Goal: Task Accomplishment & Management: Use online tool/utility

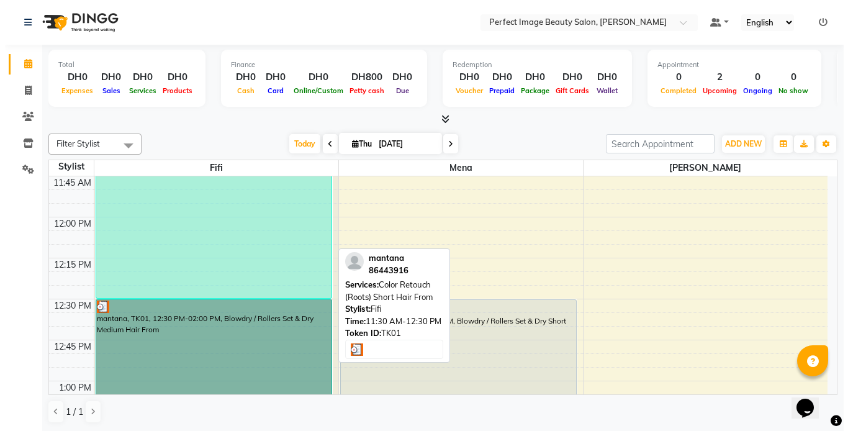
scroll to position [1, 0]
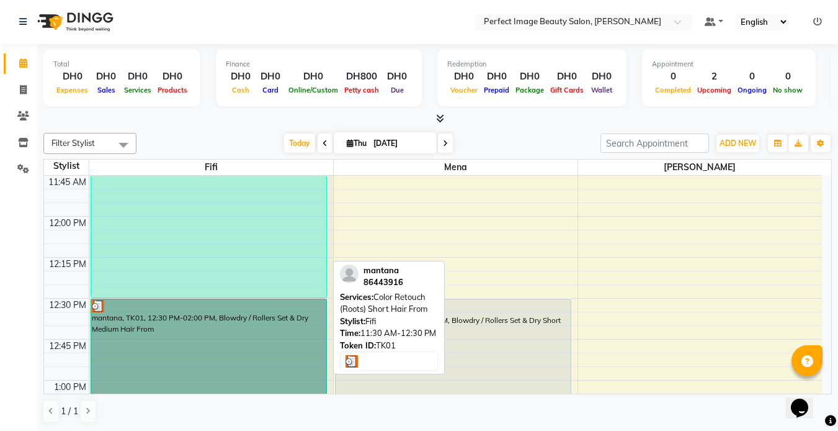
click at [218, 241] on div "mantana, TK01, 11:30 AM-12:30 PM, Color Retouch (Roots) Short Hair From" at bounding box center [208, 216] width 235 height 162
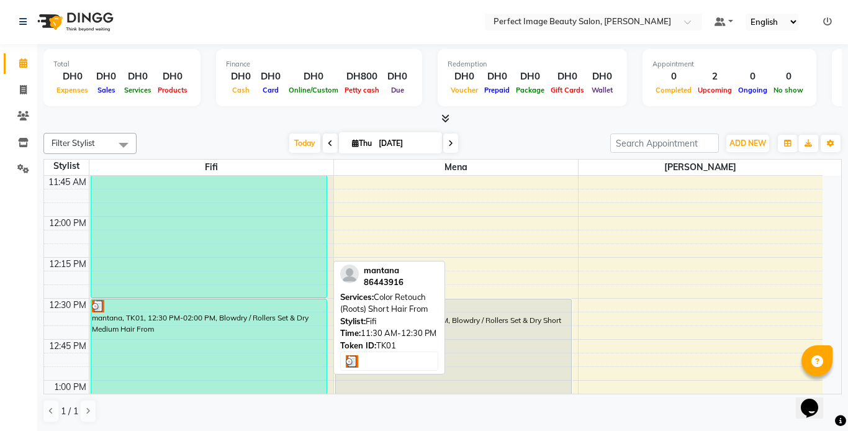
select select "3"
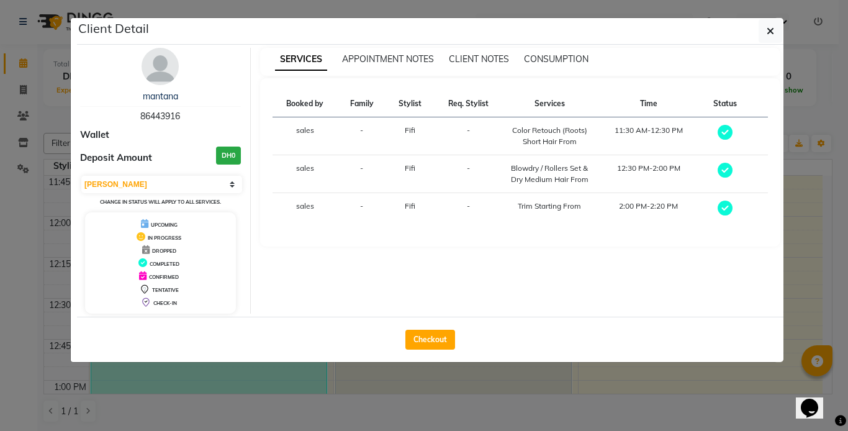
click at [211, 338] on div "Checkout" at bounding box center [430, 338] width 706 height 45
click at [258, 398] on ngb-modal-window "Client Detail mantana 86443916 Wallet Deposit Amount DH0 Select MARK DONE UPCOM…" at bounding box center [424, 215] width 848 height 431
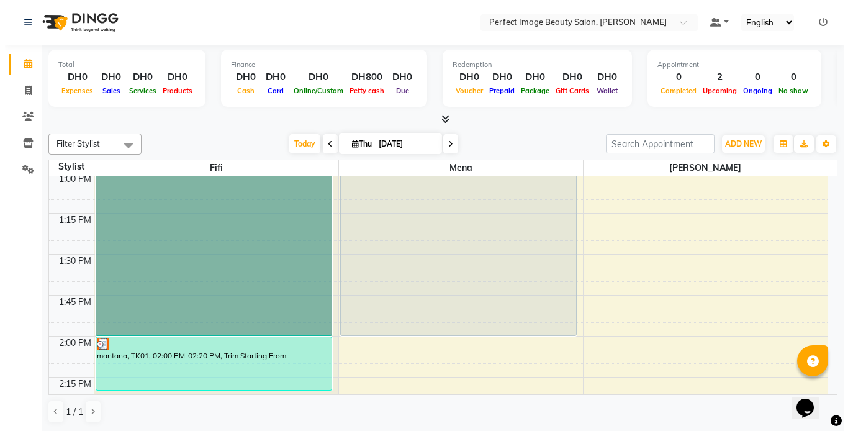
scroll to position [658, 0]
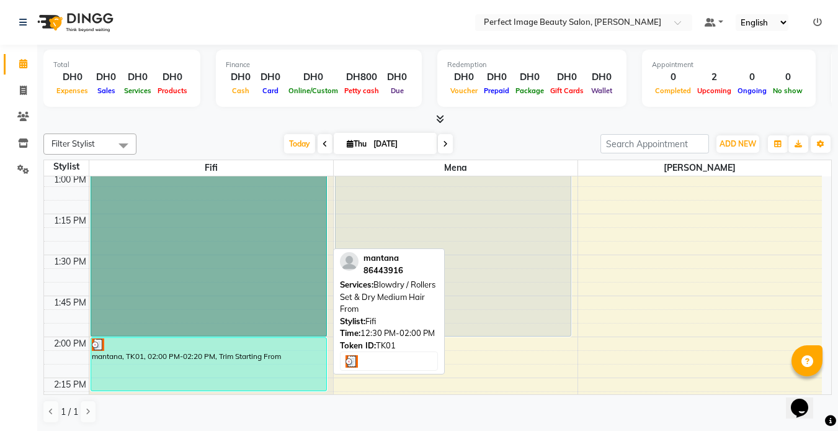
click at [178, 309] on link "mantana, TK01, 12:30 PM-02:00 PM, Blowdry / Rollers Set & Dry Medium Hair From" at bounding box center [209, 213] width 236 height 245
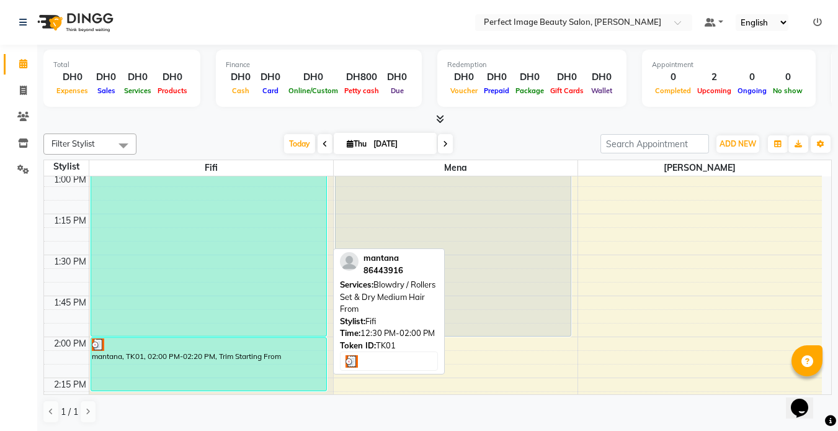
select select "3"
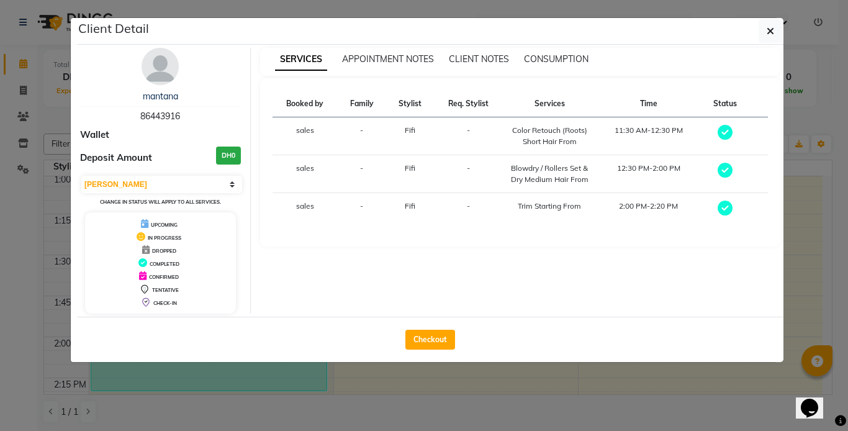
click at [200, 342] on div "Checkout" at bounding box center [430, 338] width 706 height 45
click at [773, 28] on icon "button" at bounding box center [769, 31] width 7 height 10
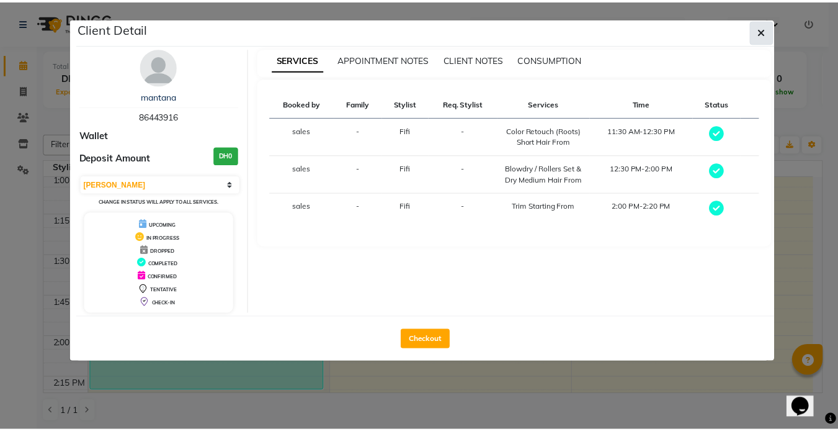
scroll to position [601, 0]
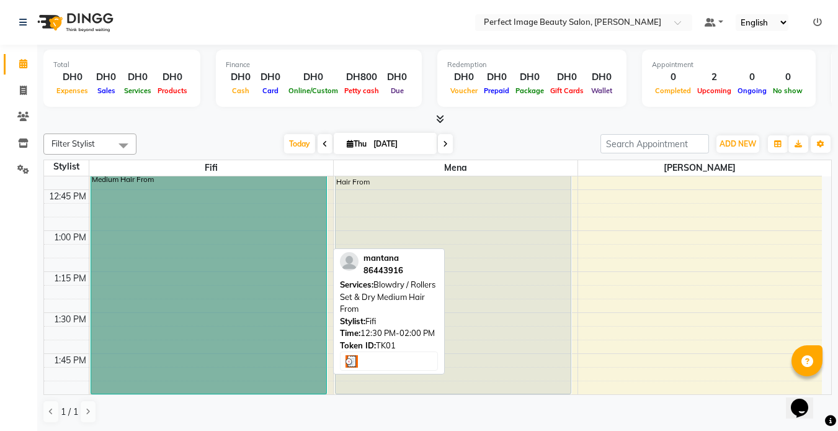
click at [244, 238] on link "mantana, TK01, 12:30 PM-02:00 PM, Blowdry / Rollers Set & Dry Medium Hair From" at bounding box center [209, 271] width 236 height 245
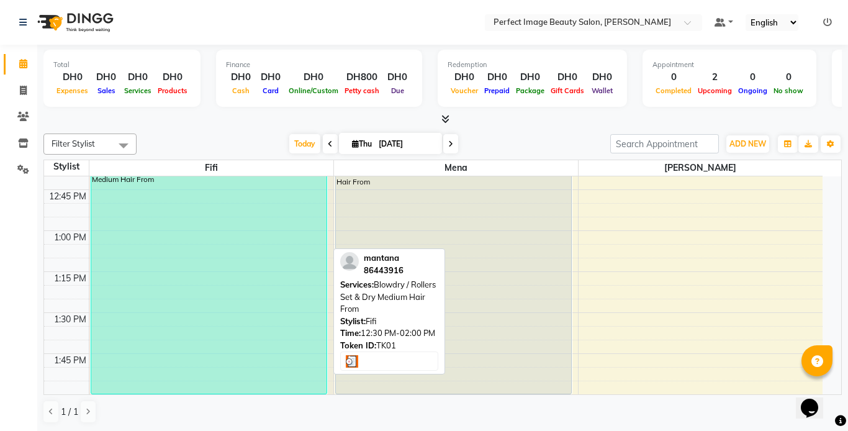
select select "3"
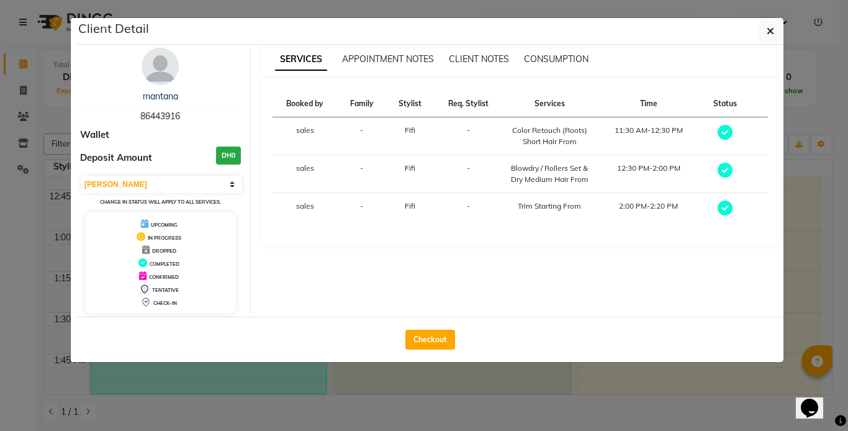
click at [279, 343] on div "Checkout" at bounding box center [430, 338] width 706 height 45
click at [295, 408] on ngb-modal-window "Client Detail mantana 86443916 Wallet Deposit Amount DH0 Select MARK DONE UPCOM…" at bounding box center [424, 215] width 848 height 431
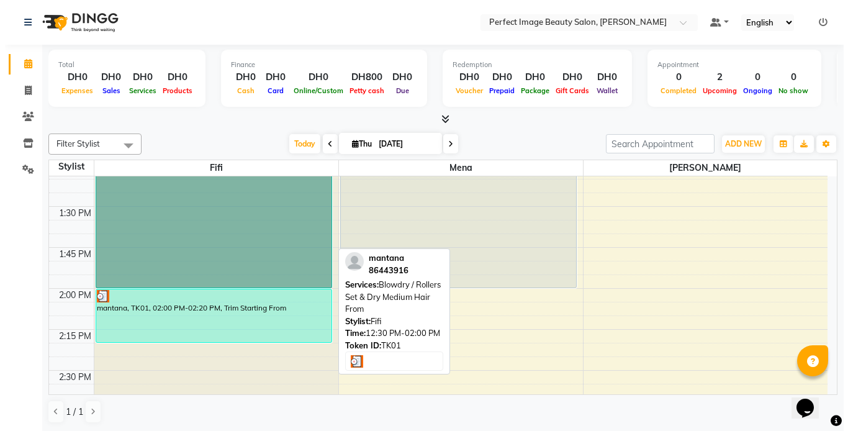
scroll to position [707, 0]
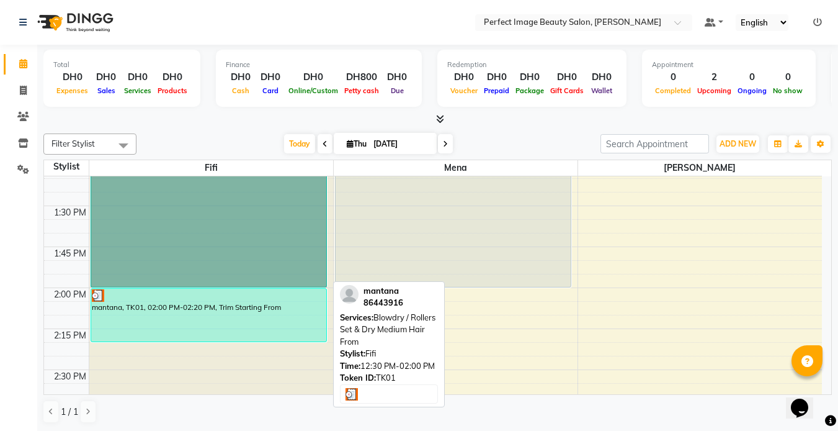
click at [125, 205] on link "mantana, TK01, 12:30 PM-02:00 PM, Blowdry / Rollers Set & Dry Medium Hair From" at bounding box center [209, 164] width 236 height 245
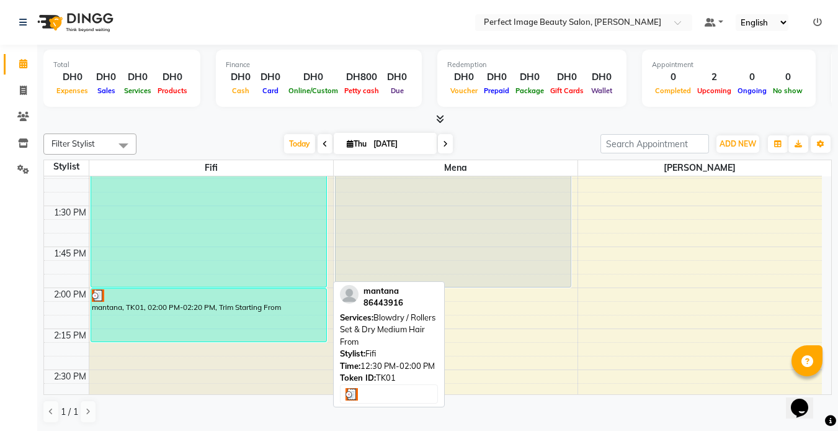
select select "3"
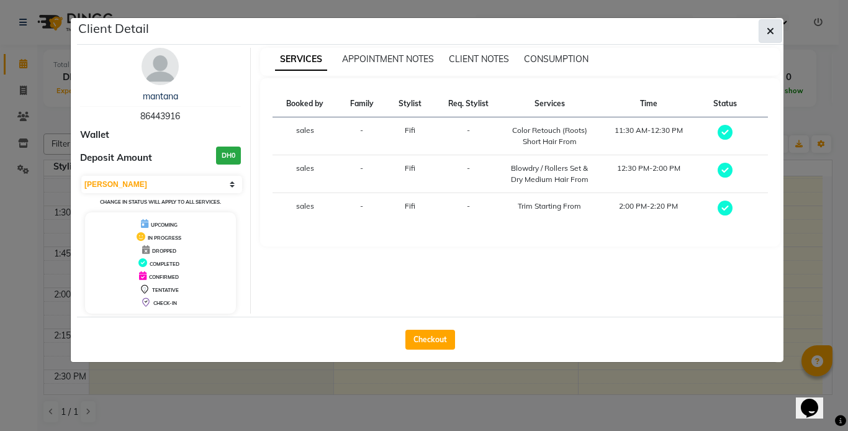
click at [772, 32] on icon "button" at bounding box center [769, 31] width 7 height 10
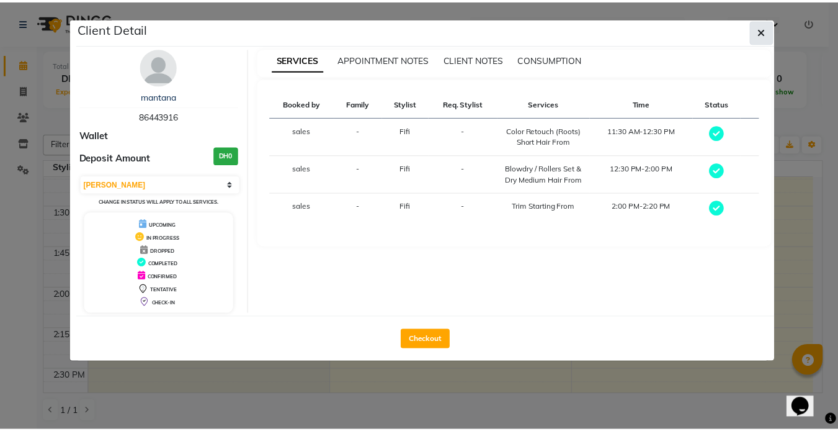
scroll to position [601, 0]
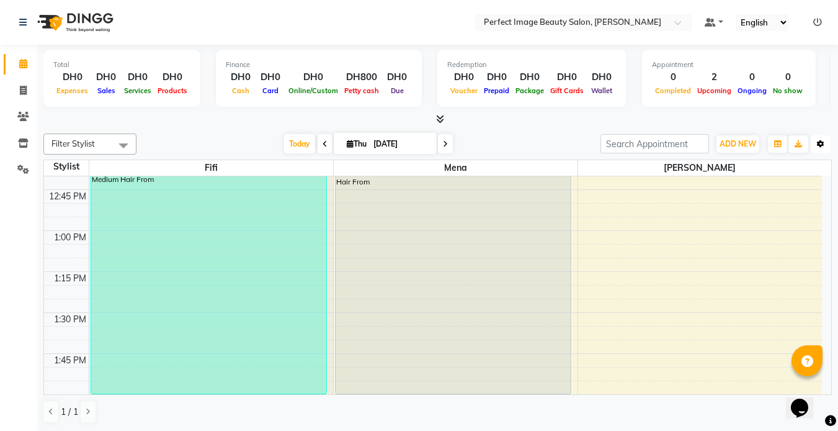
click at [818, 148] on button "Toggle Dropdown" at bounding box center [821, 143] width 20 height 17
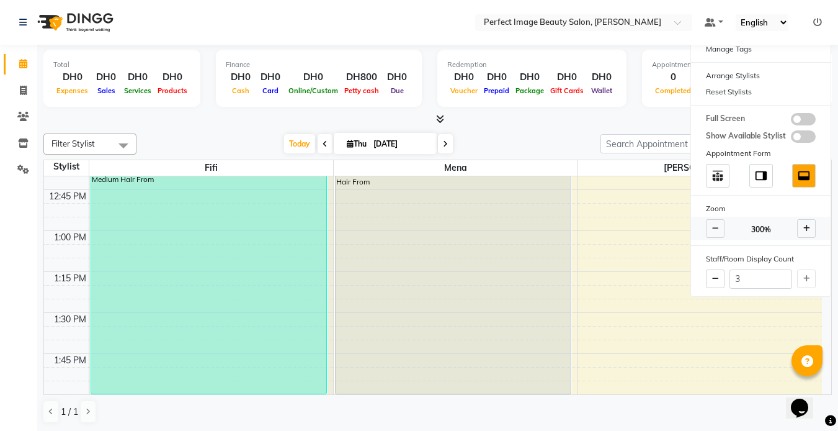
scroll to position [1, 0]
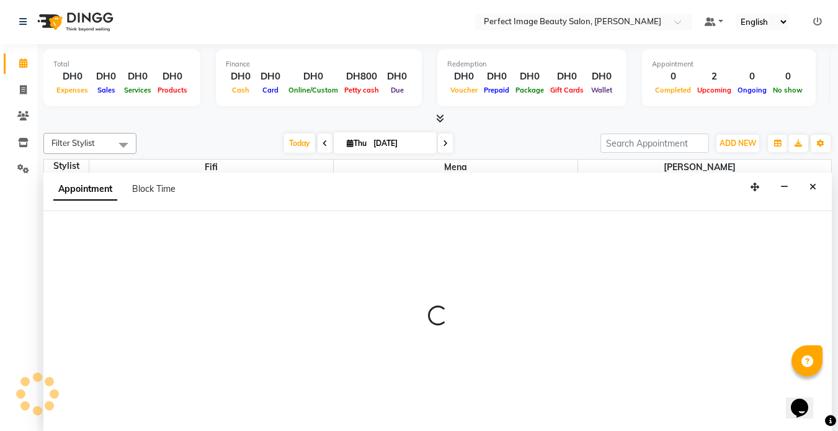
select select "85055"
select select "780"
select select "tentative"
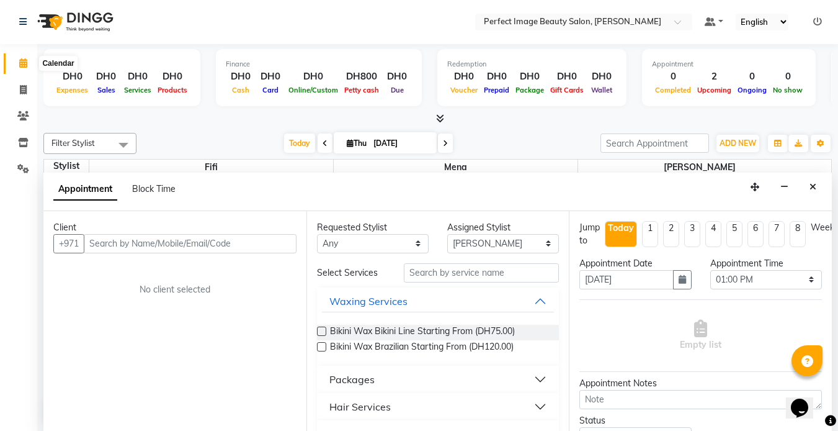
click at [22, 62] on icon at bounding box center [23, 62] width 8 height 9
click at [24, 94] on icon at bounding box center [23, 89] width 7 height 9
select select "service"
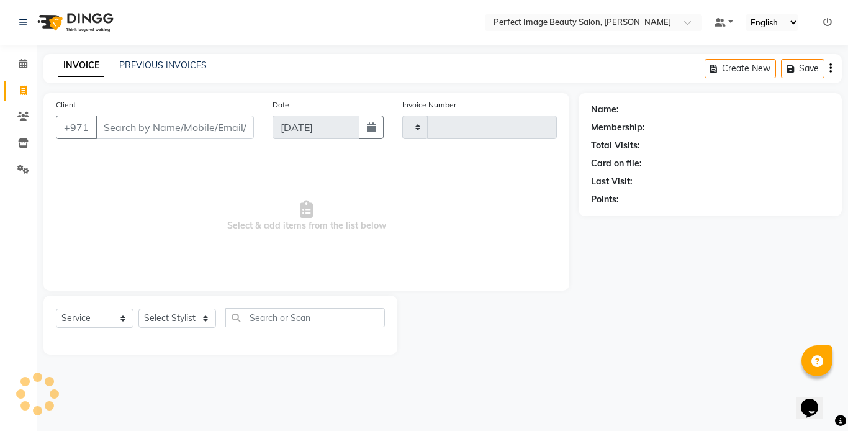
type input "0260"
select select "8564"
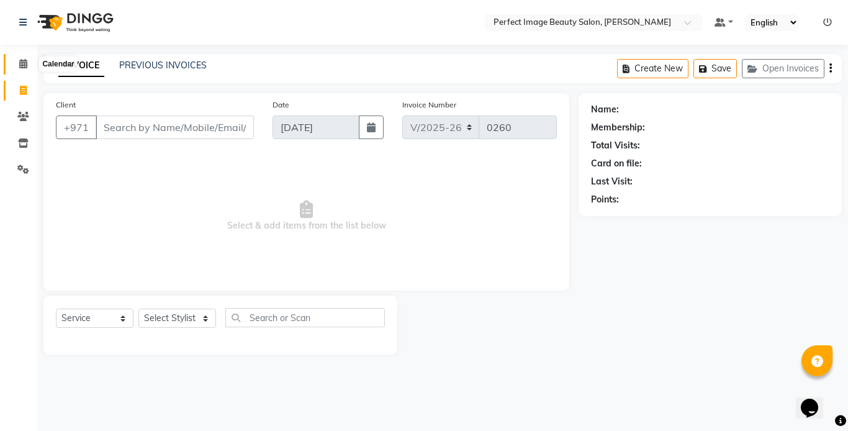
click at [21, 63] on icon at bounding box center [23, 63] width 8 height 9
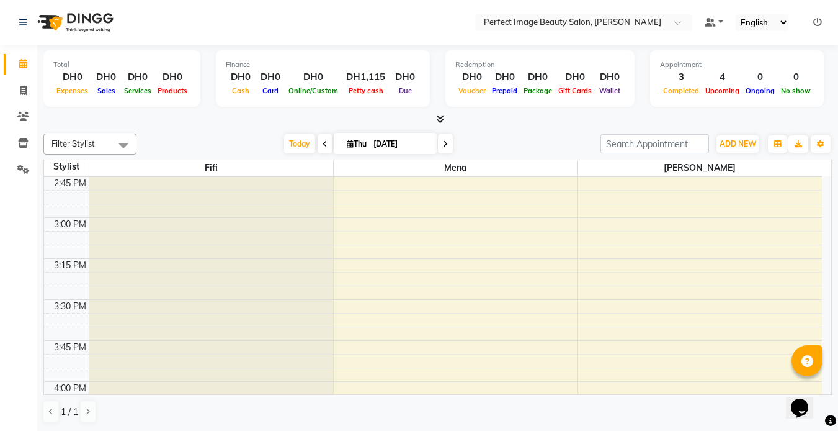
scroll to position [942, 0]
